Goal: Task Accomplishment & Management: Manage account settings

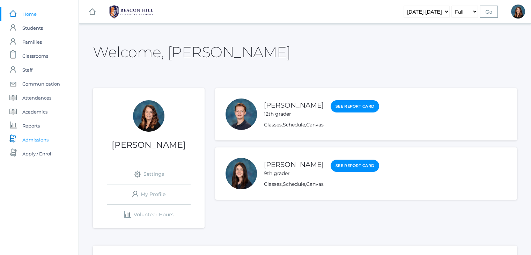
click at [38, 136] on span "Admissions" at bounding box center [35, 140] width 26 height 14
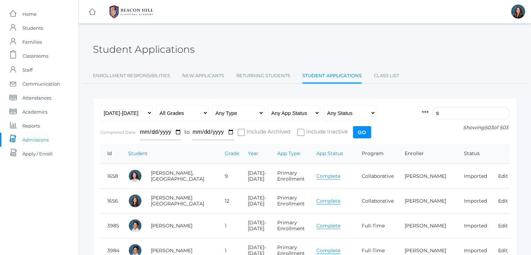
click at [449, 110] on input "s" at bounding box center [470, 113] width 77 height 12
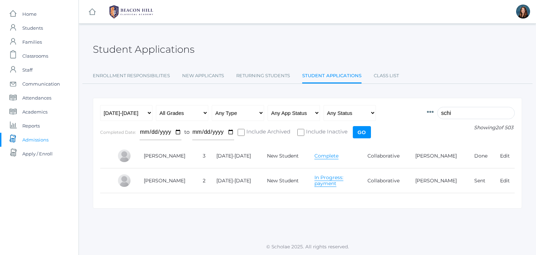
type input "schi"
click at [323, 181] on link "In Progress: payment" at bounding box center [328, 180] width 29 height 13
click at [507, 182] on link "Edit" at bounding box center [505, 180] width 10 height 6
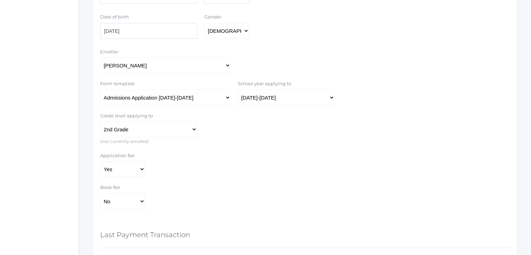
scroll to position [281, 0]
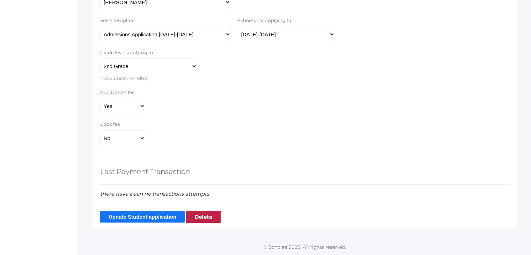
drag, startPoint x: 148, startPoint y: 104, endPoint x: 140, endPoint y: 104, distance: 8.0
click at [140, 104] on div "Application fee Yes No" at bounding box center [123, 101] width 52 height 25
click at [140, 104] on select "Yes No" at bounding box center [122, 106] width 45 height 16
select select "false"
click at [100, 98] on select "Yes No" at bounding box center [122, 106] width 45 height 16
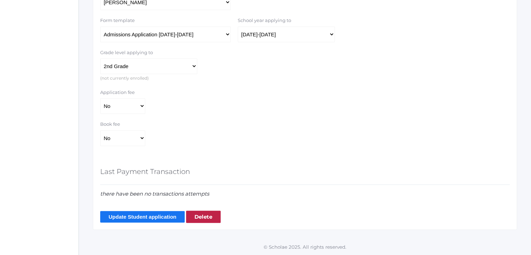
click at [148, 217] on input "Update Student application" at bounding box center [142, 217] width 84 height 12
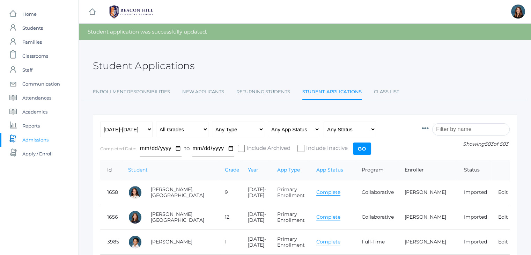
click at [455, 128] on input "search" at bounding box center [470, 129] width 77 height 12
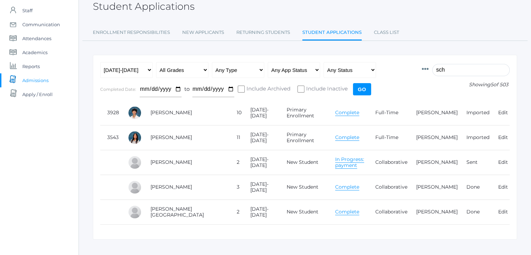
scroll to position [66, 0]
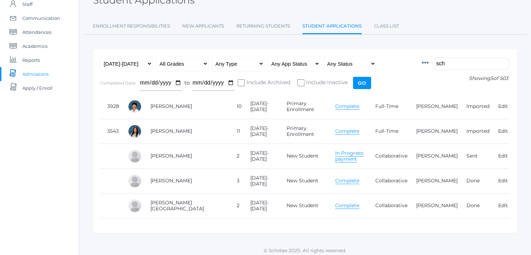
click at [335, 157] on link "In Progress: payment" at bounding box center [349, 156] width 29 height 13
click at [447, 61] on input "sch" at bounding box center [470, 64] width 77 height 12
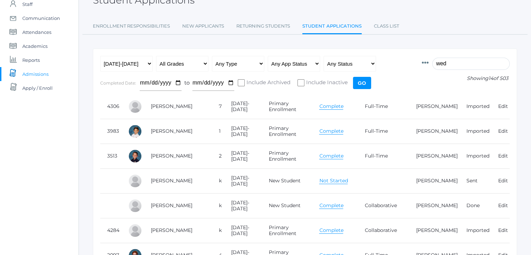
scroll to position [0, 0]
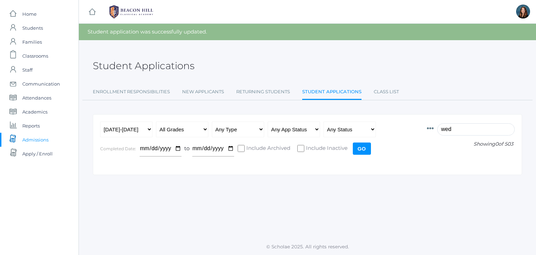
click at [453, 130] on input "wed" at bounding box center [475, 129] width 77 height 12
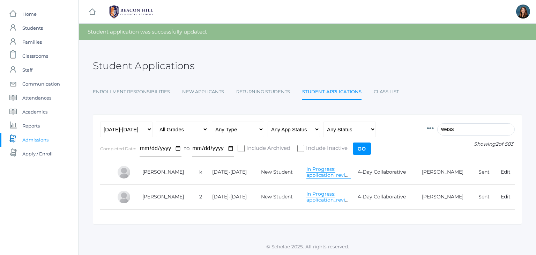
type input "wess"
click at [433, 172] on link "Karie Wessels" at bounding box center [443, 172] width 42 height 6
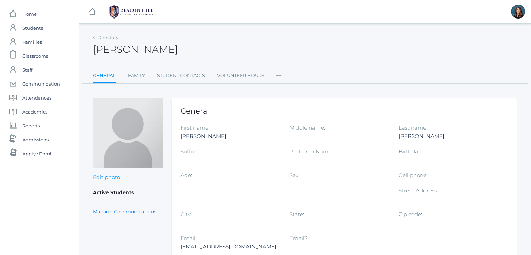
scroll to position [51, 0]
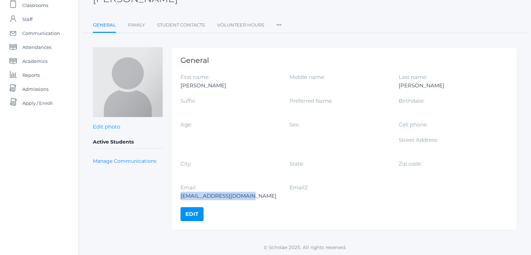
drag, startPoint x: 248, startPoint y: 195, endPoint x: 180, endPoint y: 193, distance: 67.7
click at [180, 193] on div "kariewessels@yahoo.com" at bounding box center [229, 196] width 98 height 8
copy div "kariewessels@yahoo.com"
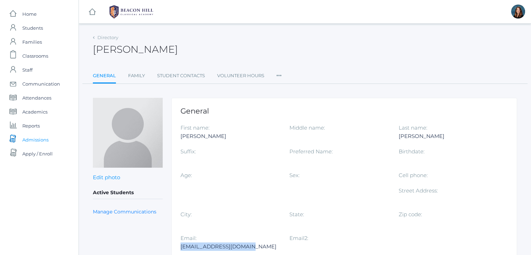
click at [42, 140] on span "Admissions" at bounding box center [35, 140] width 26 height 14
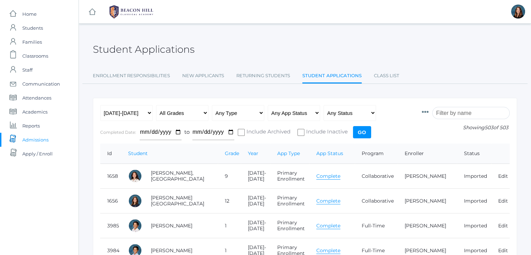
click at [461, 113] on input "search" at bounding box center [470, 113] width 77 height 12
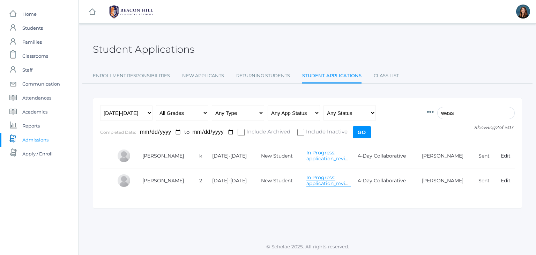
type input "wess"
click at [319, 157] on link "In Progress: application_review" at bounding box center [329, 155] width 46 height 13
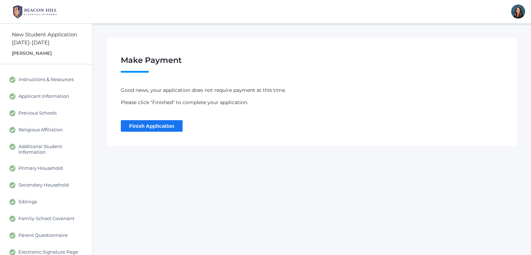
click at [148, 130] on input "Finish Application" at bounding box center [152, 126] width 62 height 12
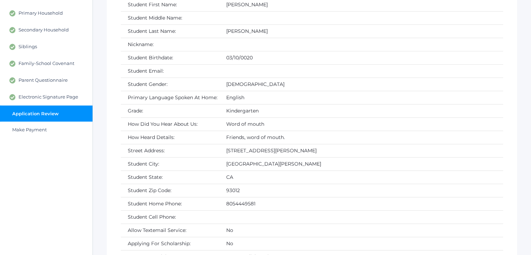
scroll to position [155, 0]
drag, startPoint x: 279, startPoint y: 146, endPoint x: 222, endPoint y: 148, distance: 56.9
click at [222, 148] on td "11417, E Las Posas Rd" at bounding box center [361, 150] width 284 height 13
copy td "11417, E Las Posas Rd"
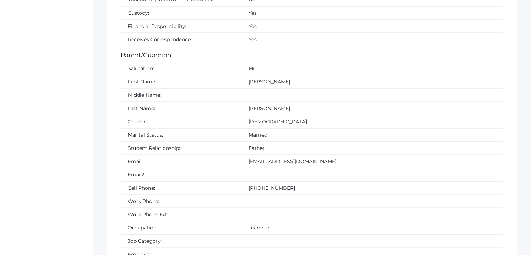
scroll to position [1316, 0]
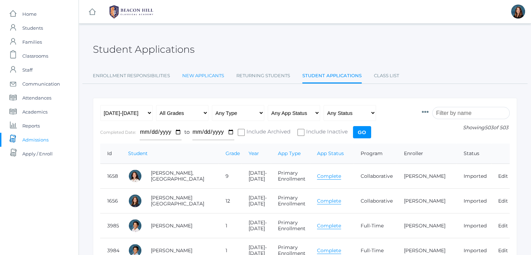
click at [197, 71] on link "New Applicants" at bounding box center [203, 76] width 42 height 14
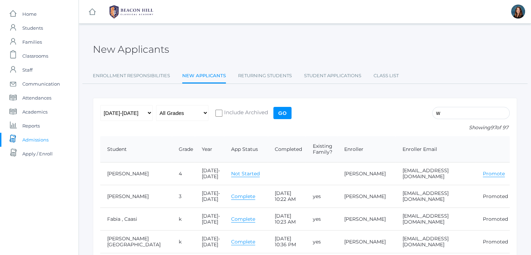
click at [465, 115] on input "w" at bounding box center [470, 113] width 77 height 12
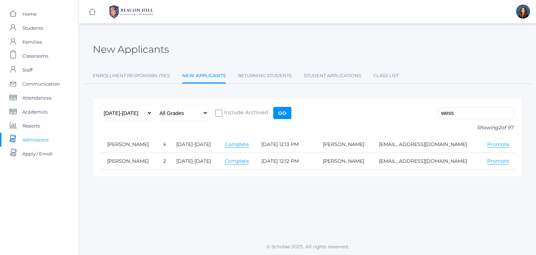
type input "wess"
click at [492, 145] on link "Promote" at bounding box center [498, 144] width 22 height 7
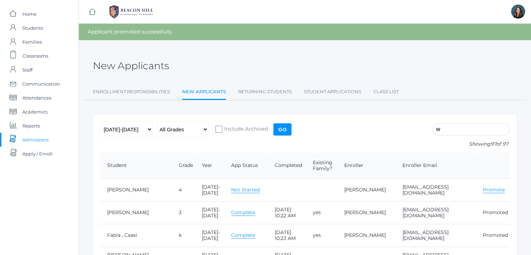
click at [477, 127] on input "w" at bounding box center [470, 129] width 77 height 12
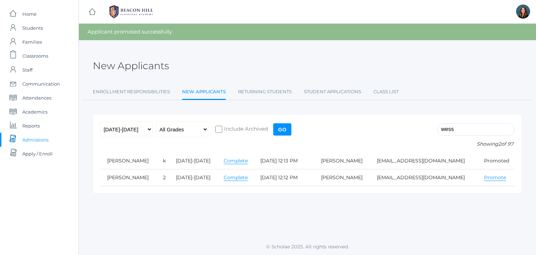
type input "wess"
click at [487, 176] on link "Promote" at bounding box center [495, 177] width 22 height 7
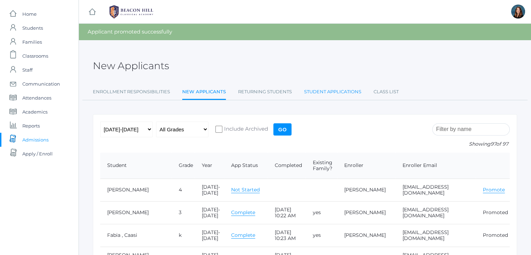
click at [341, 92] on link "Student Applications" at bounding box center [332, 92] width 57 height 14
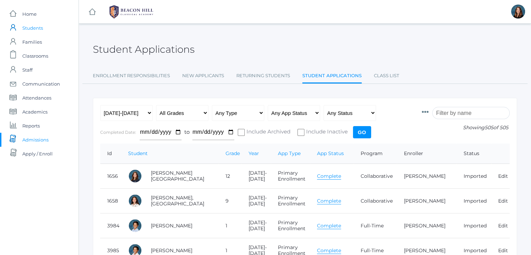
click at [39, 30] on span "Students" at bounding box center [32, 28] width 21 height 14
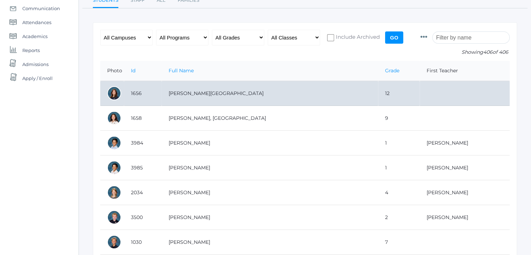
scroll to position [75, 0]
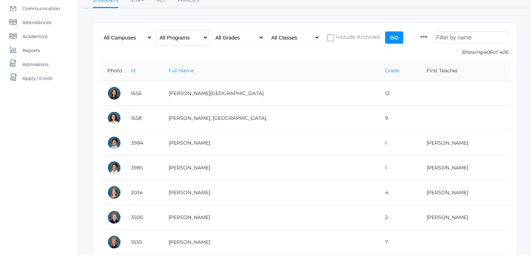
click at [204, 39] on select "All Programs Full-Time Collaborative 4-Day Affiliate" at bounding box center [182, 38] width 52 height 16
click at [249, 38] on select "All Grades Grammar - Kindergarten - 1st Grade - 2nd Grade - 3rd Grade - 4th Gra…" at bounding box center [238, 38] width 52 height 16
select select "grammar"
click at [212, 30] on select "All Grades Grammar - Kindergarten - 1st Grade - 2nd Grade - 3rd Grade - 4th Gra…" at bounding box center [238, 38] width 52 height 16
click at [396, 39] on input "Go" at bounding box center [394, 37] width 18 height 12
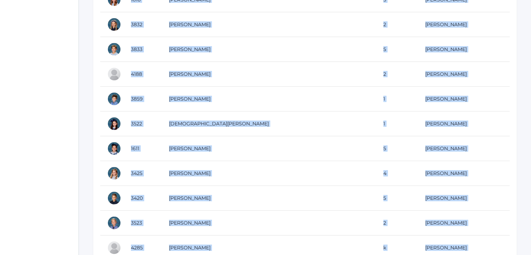
scroll to position [5499, 0]
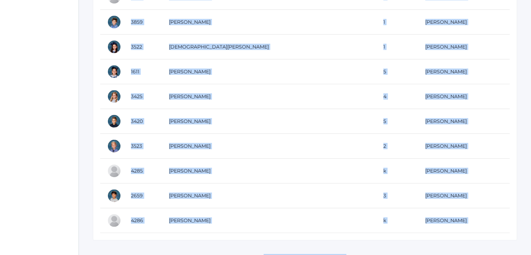
drag, startPoint x: 102, startPoint y: 142, endPoint x: 448, endPoint y: 242, distance: 360.0
copy div "Photo Id Full Name Grade First Teacher 3984 Abrea, Dominic 1 Jaimie Watson 3985…"
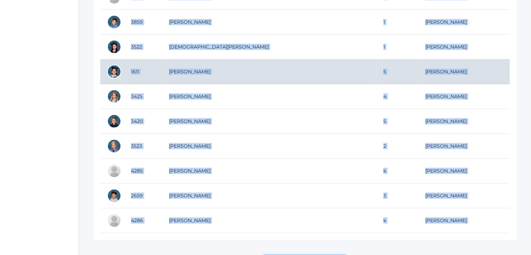
copy div "Photo Id Full Name Grade First Teacher 3984 Abrea, Dominic 1 Jaimie Watson 3985…"
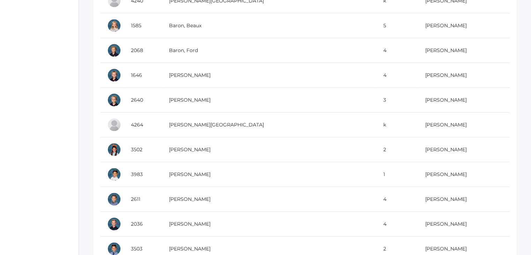
scroll to position [0, 0]
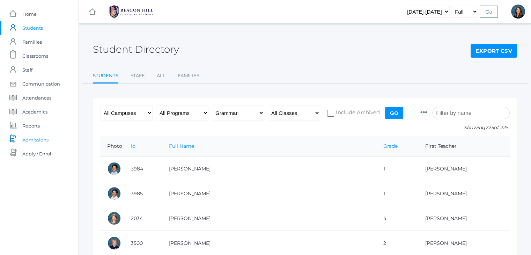
click at [46, 140] on span "Admissions" at bounding box center [35, 140] width 26 height 14
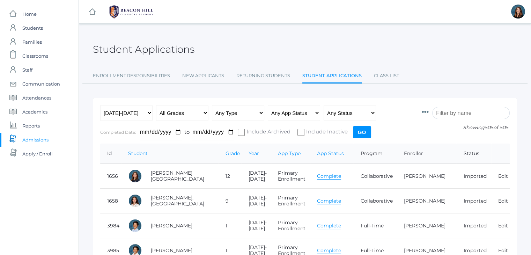
click at [476, 112] on input "search" at bounding box center [470, 113] width 77 height 12
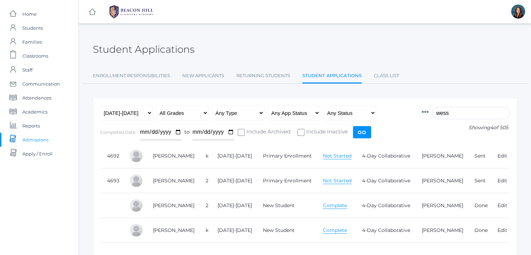
click at [335, 203] on link "Complete" at bounding box center [335, 205] width 24 height 7
click at [447, 111] on input "wess" at bounding box center [470, 113] width 77 height 12
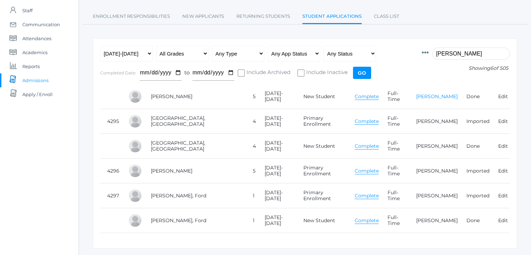
scroll to position [60, 0]
type input "ferris"
click at [355, 121] on link "Complete" at bounding box center [367, 121] width 24 height 7
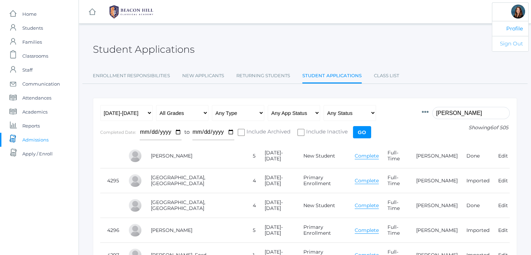
click at [515, 42] on link "Sign Out" at bounding box center [510, 43] width 36 height 15
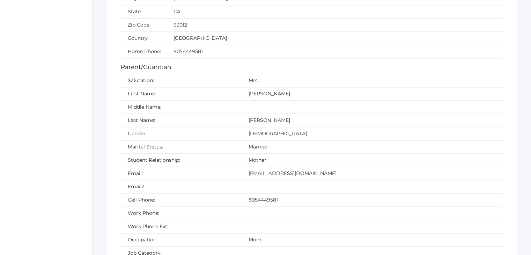
scroll to position [944, 0]
drag, startPoint x: 272, startPoint y: 166, endPoint x: 201, endPoint y: 165, distance: 71.2
click at [242, 166] on td "[EMAIL_ADDRESS][DOMAIN_NAME]" at bounding box center [372, 172] width 261 height 13
copy td "[EMAIL_ADDRESS][DOMAIN_NAME]"
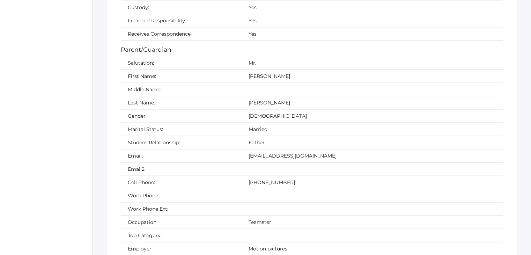
scroll to position [1323, 0]
drag, startPoint x: 272, startPoint y: 147, endPoint x: 201, endPoint y: 147, distance: 70.5
click at [242, 148] on td "[EMAIL_ADDRESS][DOMAIN_NAME]" at bounding box center [372, 154] width 261 height 13
copy td "[EMAIL_ADDRESS][DOMAIN_NAME]"
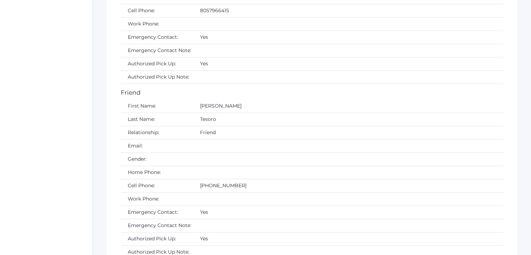
scroll to position [3612, 0]
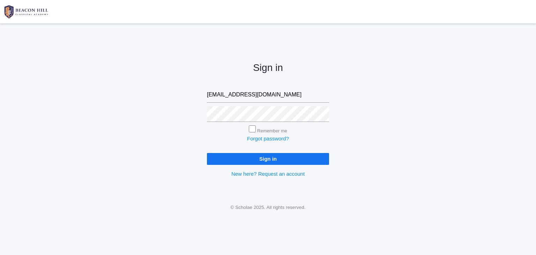
type input "[EMAIL_ADDRESS][DOMAIN_NAME]"
click at [274, 161] on input "Sign in" at bounding box center [268, 159] width 122 height 12
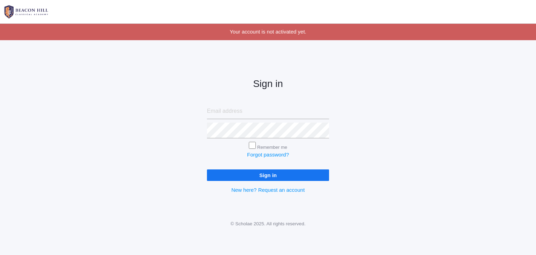
click at [236, 113] on input "email" at bounding box center [268, 111] width 122 height 16
type input "[EMAIL_ADDRESS][DOMAIN_NAME]"
click at [276, 173] on input "Sign in" at bounding box center [268, 175] width 122 height 12
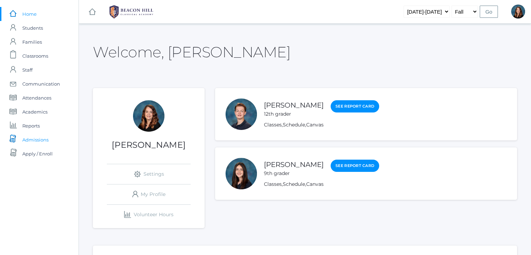
click at [39, 141] on span "Admissions" at bounding box center [35, 140] width 26 height 14
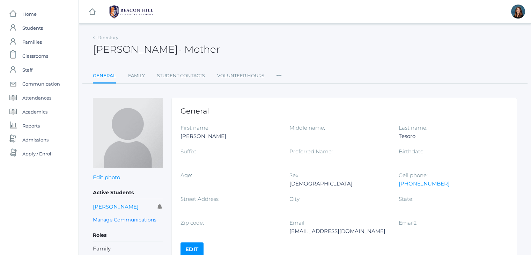
scroll to position [35, 0]
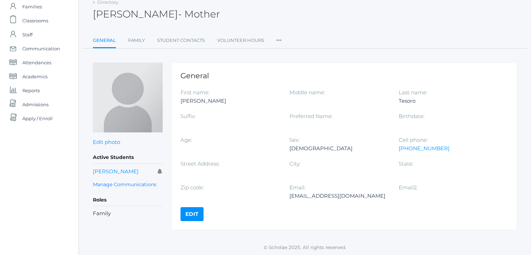
click at [279, 42] on icon at bounding box center [278, 38] width 5 height 9
click at [293, 67] on link "User Access" at bounding box center [304, 69] width 42 height 14
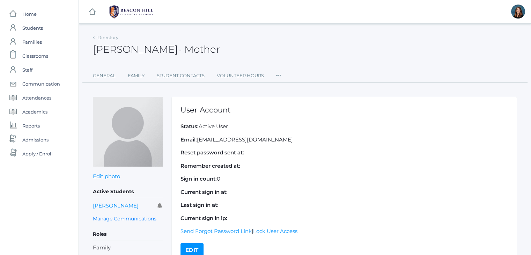
scroll to position [36, 0]
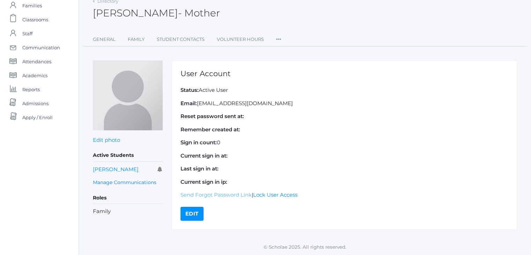
click at [209, 191] on link "Send Forgot Password Link" at bounding box center [215, 194] width 71 height 7
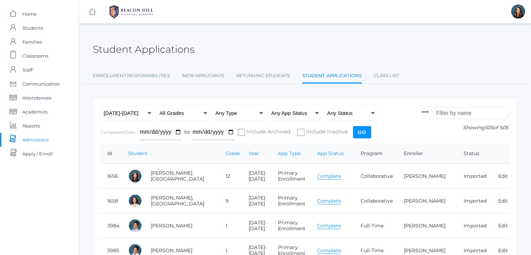
drag, startPoint x: 0, startPoint y: 0, endPoint x: 470, endPoint y: 112, distance: 483.3
click at [470, 112] on input "search" at bounding box center [470, 113] width 77 height 12
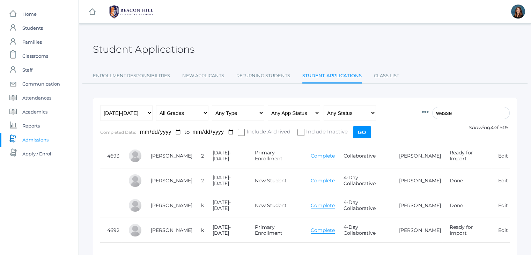
click at [446, 111] on input "wesse" at bounding box center [470, 113] width 77 height 12
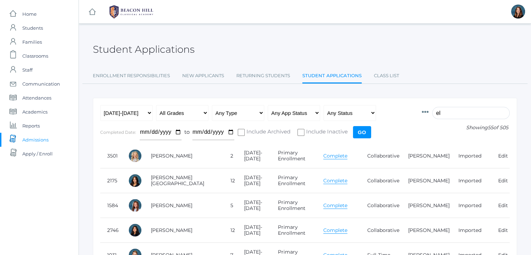
type input "e"
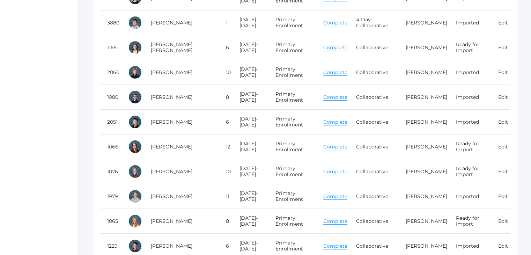
scroll to position [161, 0]
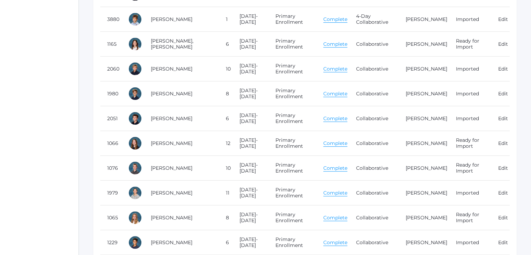
type input "[PERSON_NAME]"
click at [186, 10] on td "[PERSON_NAME]" at bounding box center [181, 19] width 75 height 25
